Goal: Task Accomplishment & Management: Use online tool/utility

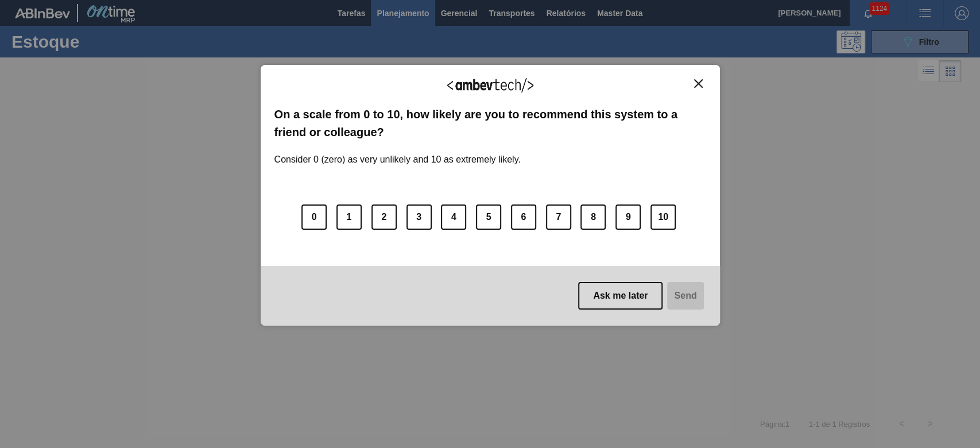
click at [692, 80] on button "Close" at bounding box center [697, 84] width 15 height 10
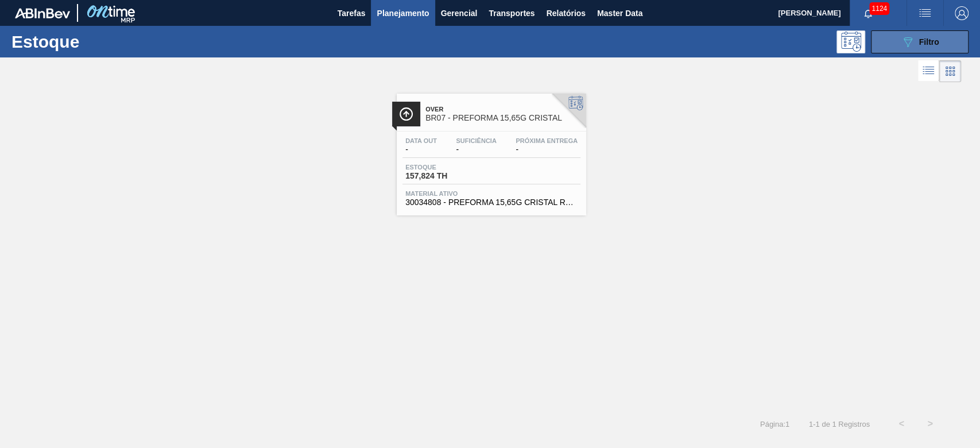
click at [913, 42] on icon "089F7B8B-B2A5-4AFE-B5C0-19BA573D28AC" at bounding box center [908, 42] width 14 height 14
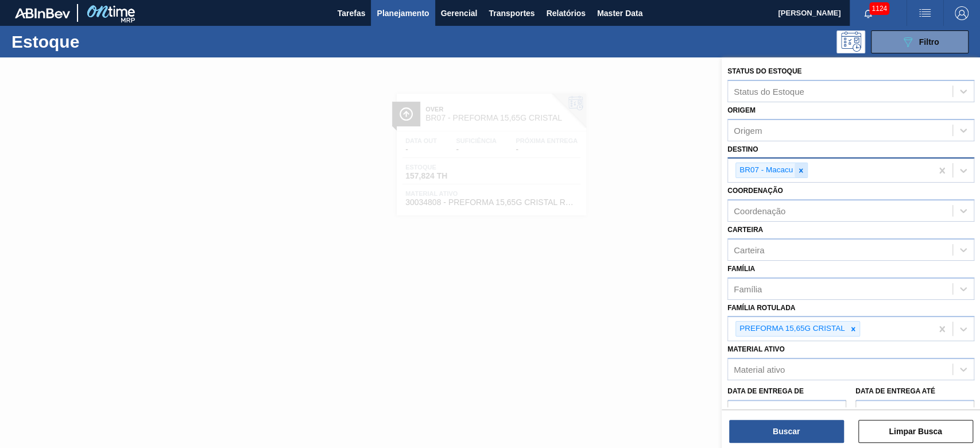
click at [801, 169] on icon at bounding box center [801, 170] width 4 height 4
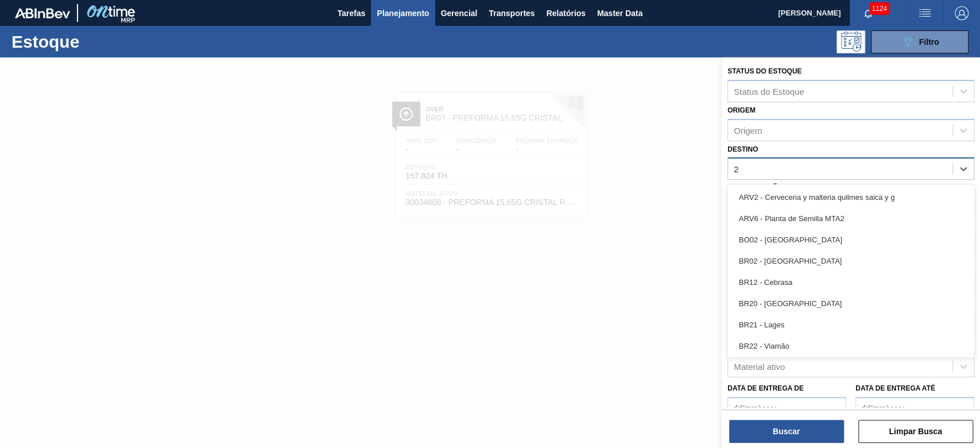
type input "21"
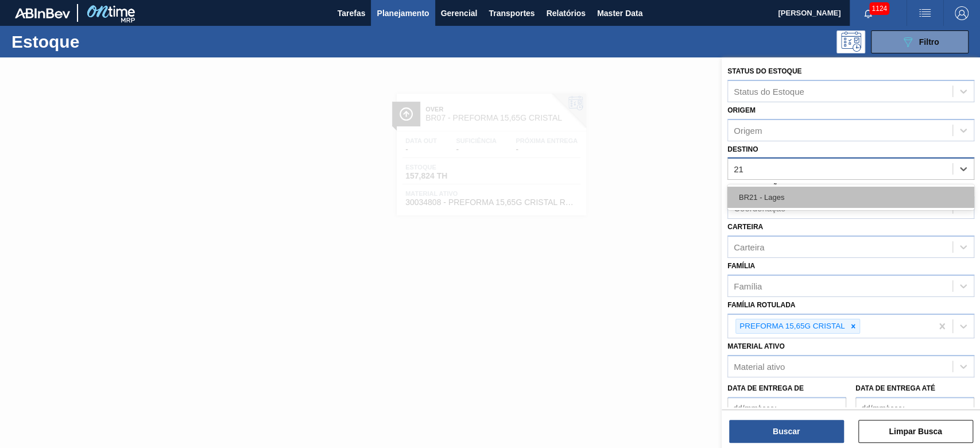
click at [787, 187] on div "BR21 - Lages" at bounding box center [850, 197] width 247 height 21
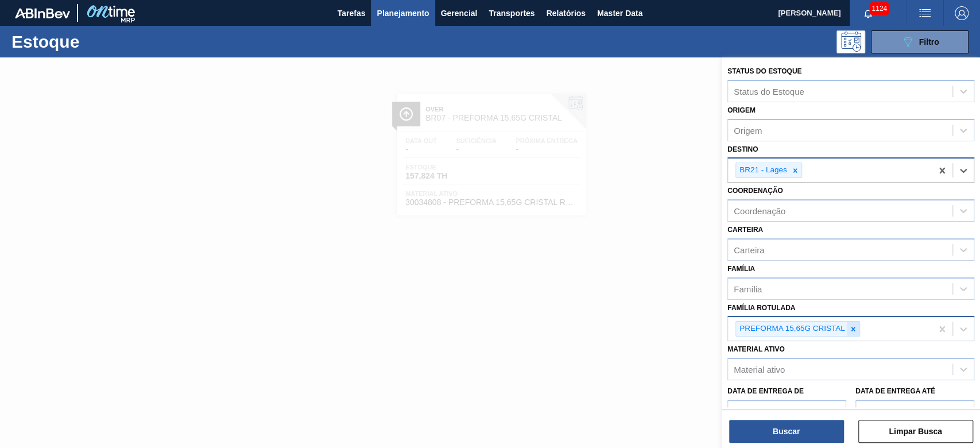
click at [854, 328] on icon at bounding box center [853, 329] width 4 height 4
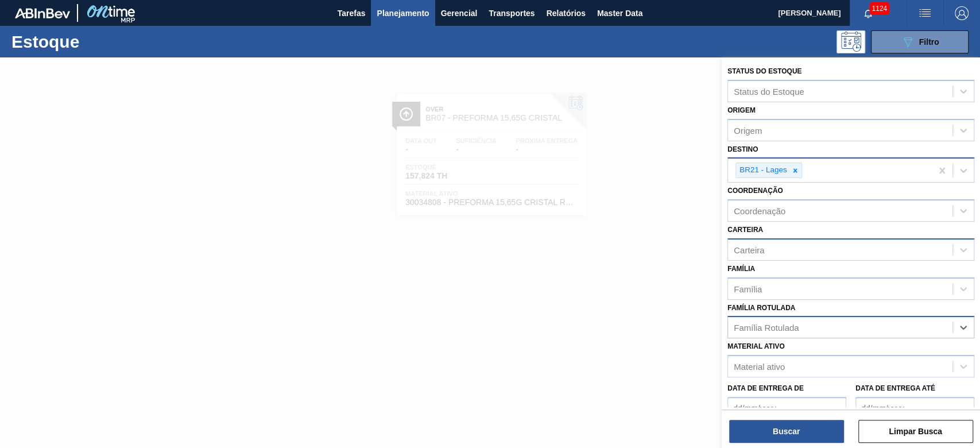
click at [746, 246] on div "Carteira" at bounding box center [749, 250] width 30 height 10
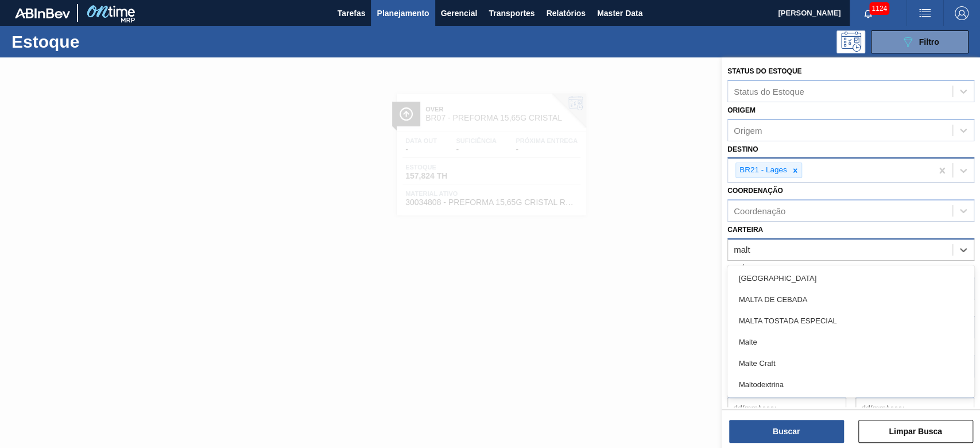
type input "malte"
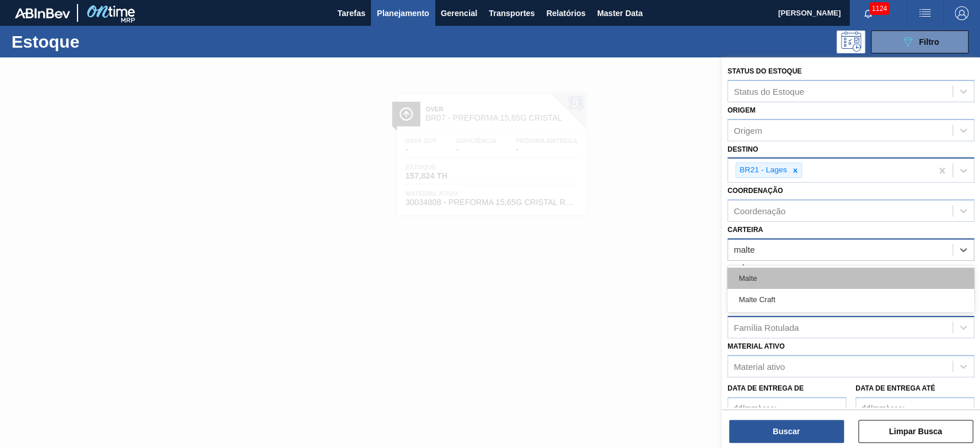
click at [751, 277] on div "Malte" at bounding box center [850, 277] width 247 height 21
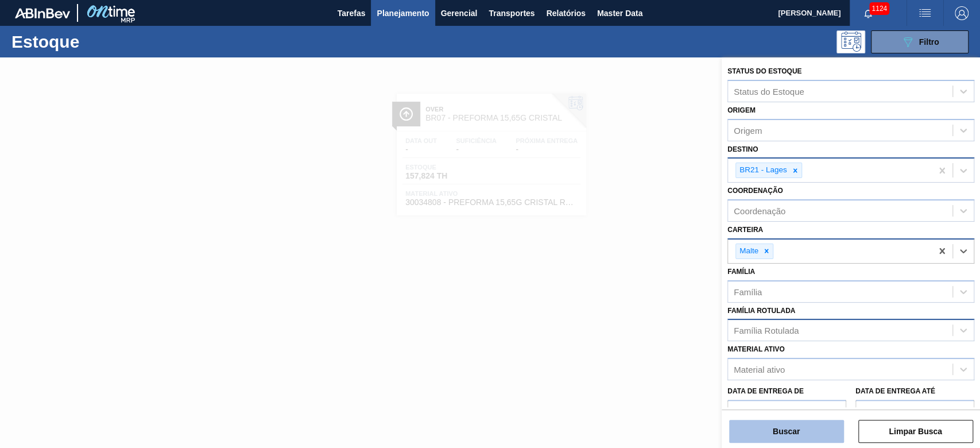
click at [771, 433] on button "Buscar" at bounding box center [786, 431] width 115 height 23
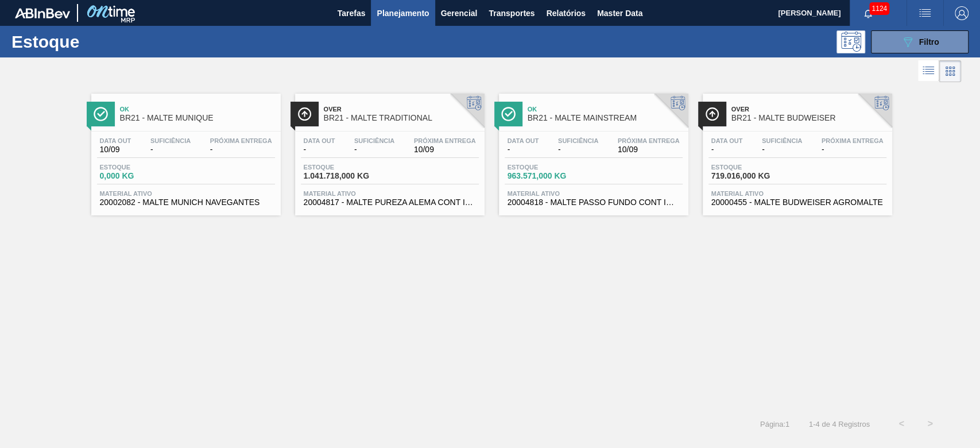
drag, startPoint x: 537, startPoint y: 167, endPoint x: 544, endPoint y: 177, distance: 11.6
click at [537, 167] on span "Estoque" at bounding box center [547, 167] width 80 height 7
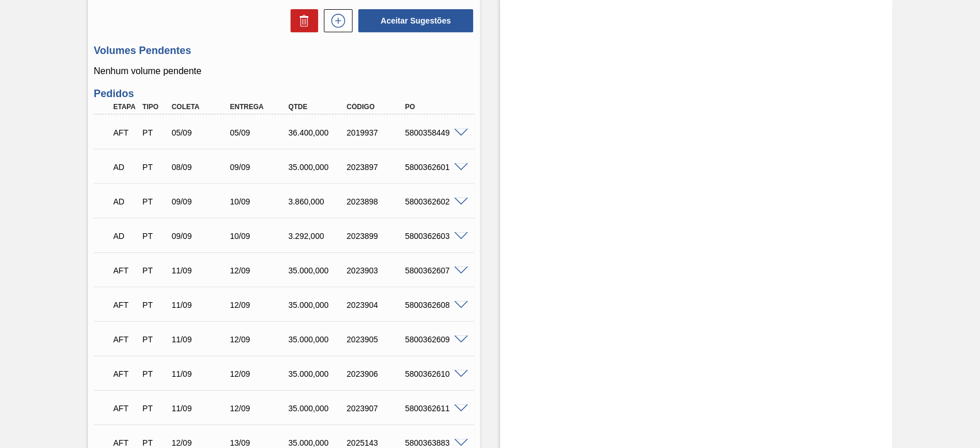
scroll to position [382, 0]
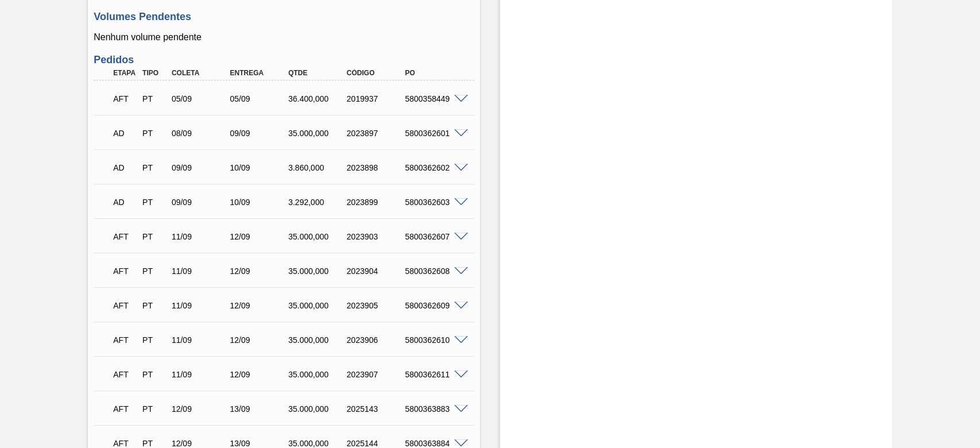
click at [459, 166] on span at bounding box center [461, 168] width 14 height 9
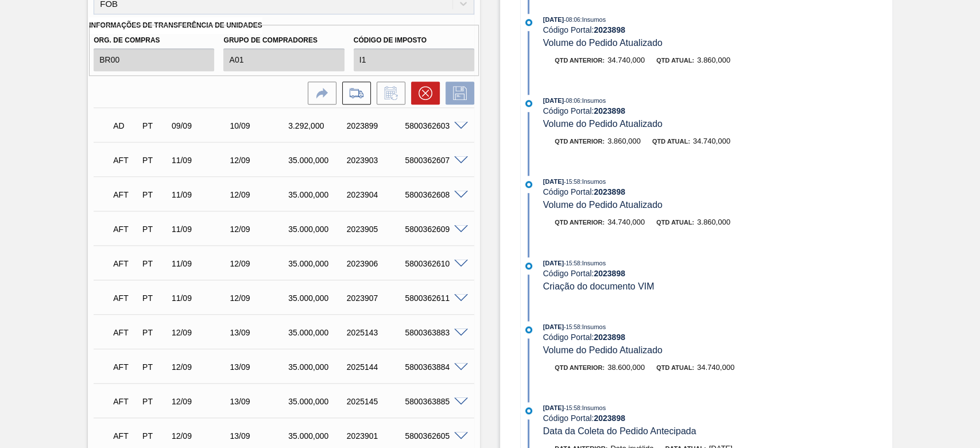
scroll to position [875, 0]
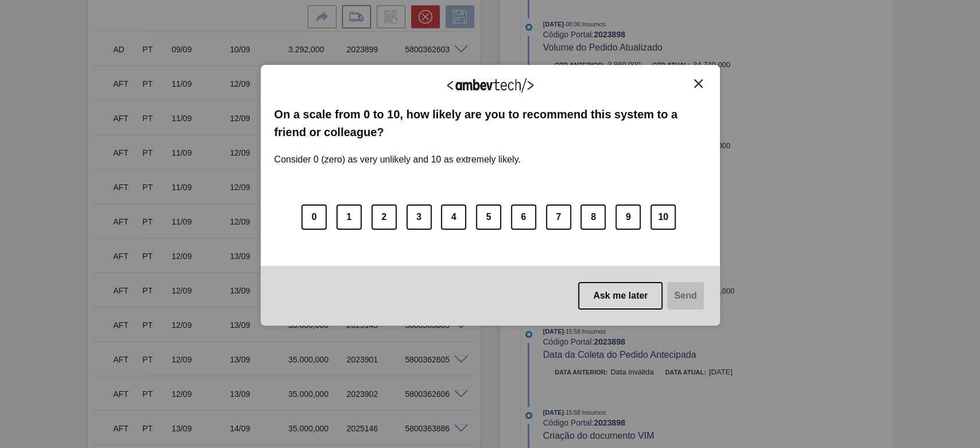
click at [694, 83] on img "Close" at bounding box center [698, 83] width 9 height 9
click at [696, 85] on img "Close" at bounding box center [698, 83] width 9 height 9
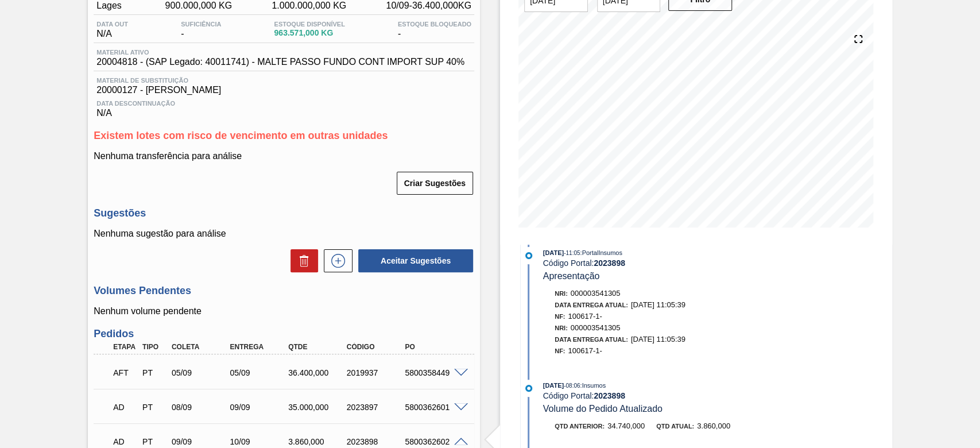
scroll to position [0, 0]
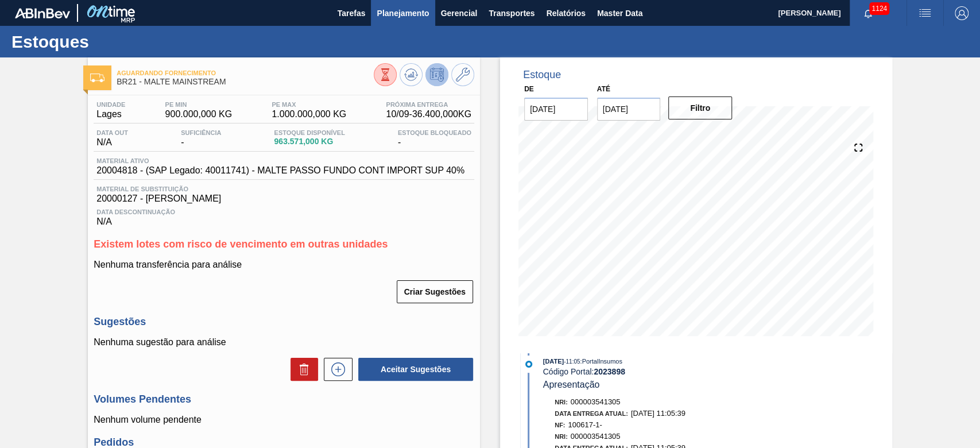
click at [395, 13] on span "Planejamento" at bounding box center [403, 13] width 52 height 14
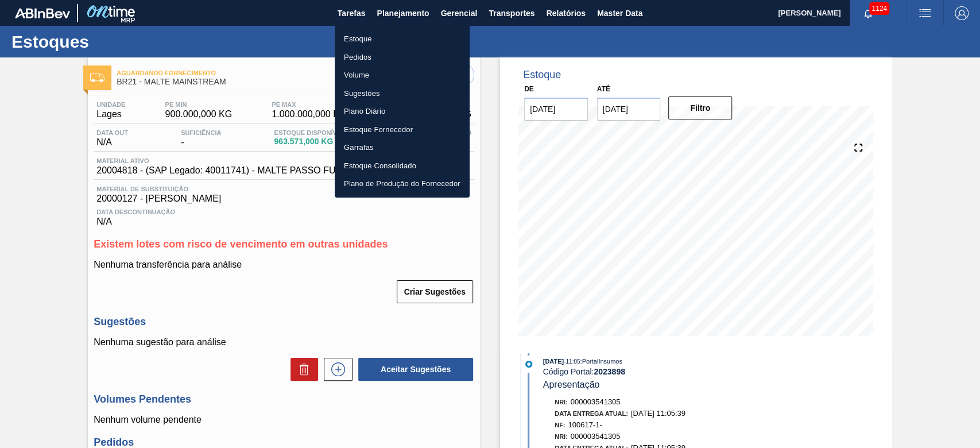
click at [352, 37] on li "Estoque" at bounding box center [402, 39] width 135 height 18
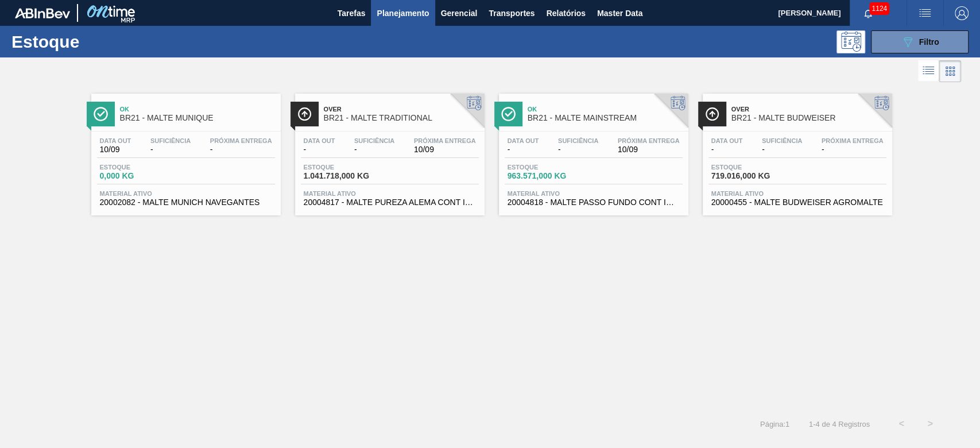
click at [465, 321] on div "Ok BR21 - MALTE MUNIQUE Data [DATE] Suficiência - Próxima Entrega - Estoque 0,0…" at bounding box center [490, 247] width 980 height 324
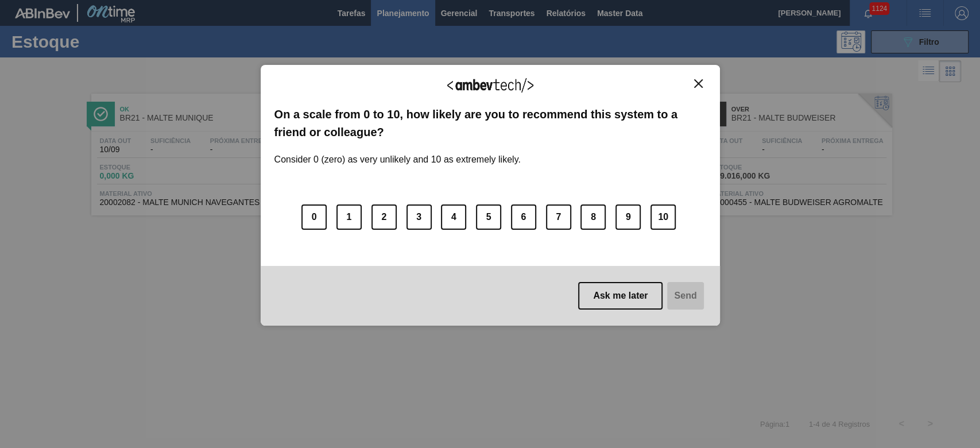
click at [694, 80] on img "Close" at bounding box center [698, 83] width 9 height 9
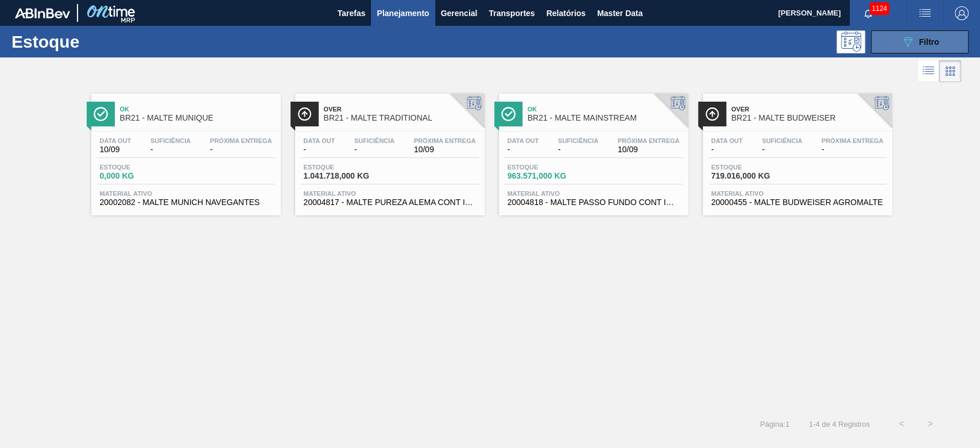
click at [928, 48] on div "089F7B8B-B2A5-4AFE-B5C0-19BA573D28AC Filtro" at bounding box center [920, 42] width 38 height 14
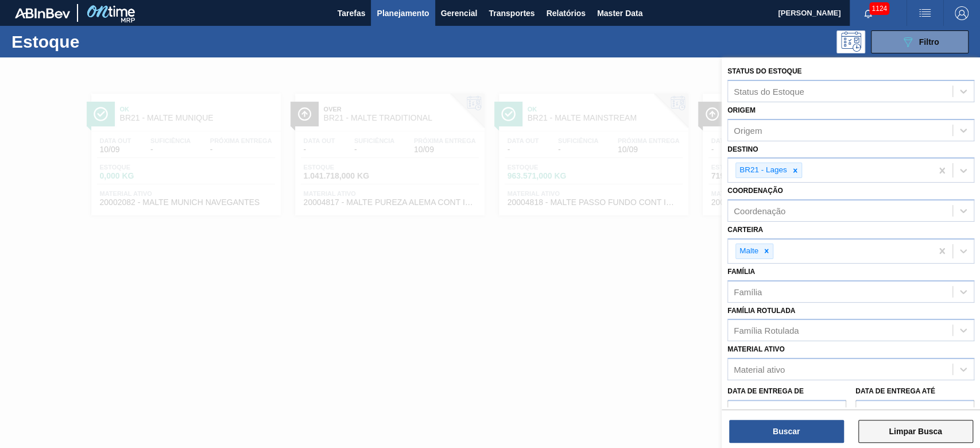
drag, startPoint x: 940, startPoint y: 432, endPoint x: 941, endPoint y: 424, distance: 8.1
click at [941, 424] on button "Limpar Busca" at bounding box center [915, 431] width 115 height 23
